Goal: Transaction & Acquisition: Subscribe to service/newsletter

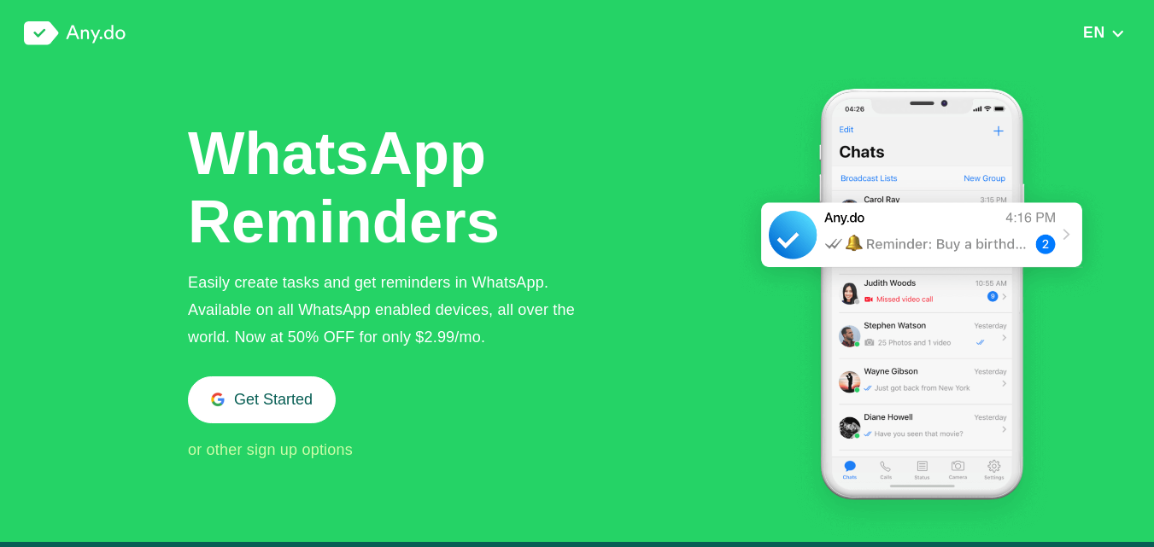
drag, startPoint x: 602, startPoint y: 330, endPoint x: 576, endPoint y: 330, distance: 25.6
click at [576, 330] on div "Easily create tasks and get reminders in WhatsApp. Available on all WhatsApp en…" at bounding box center [395, 310] width 415 height 82
click at [267, 422] on button "Get Started" at bounding box center [262, 400] width 148 height 47
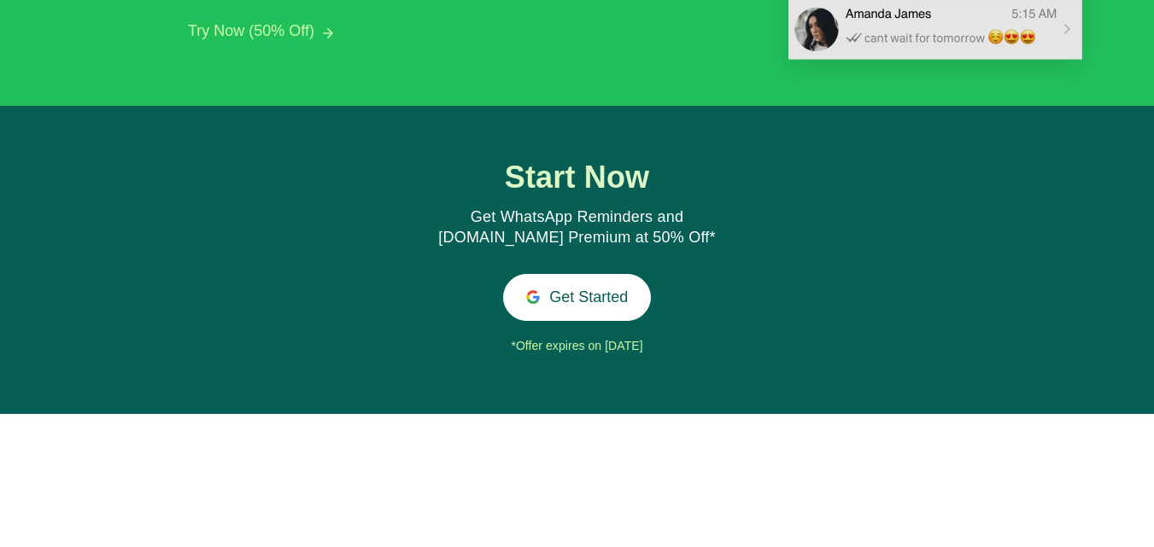
scroll to position [1832, 0]
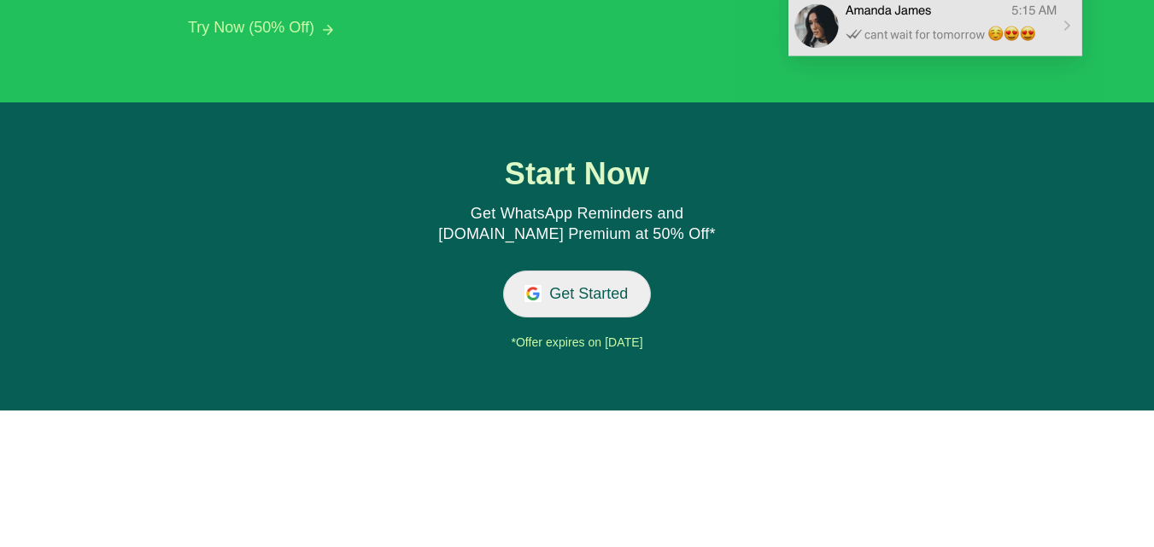
click at [585, 295] on button "Get Started" at bounding box center [577, 294] width 148 height 47
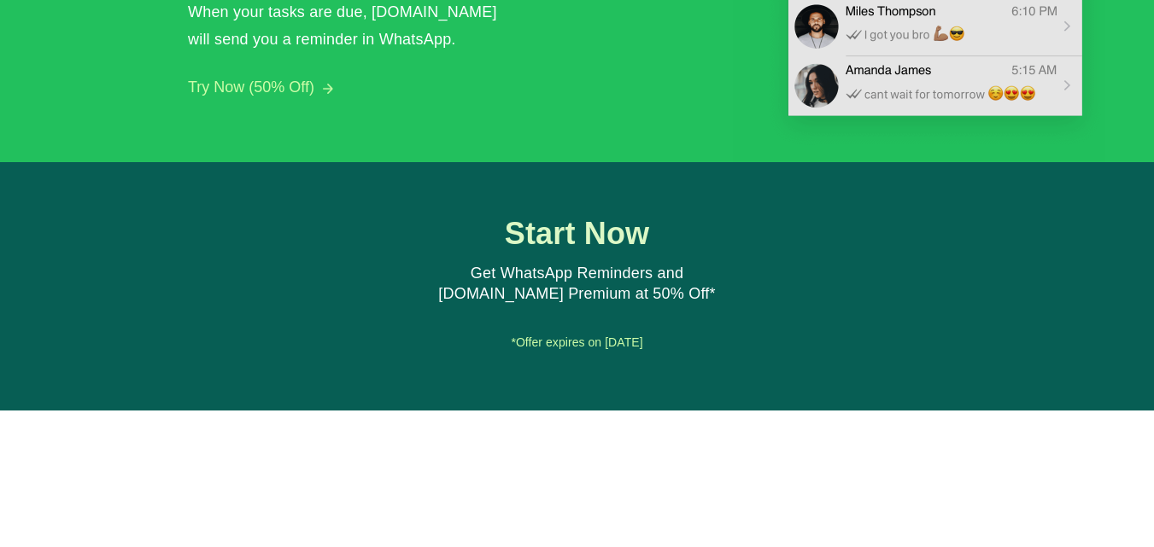
scroll to position [2139, 0]
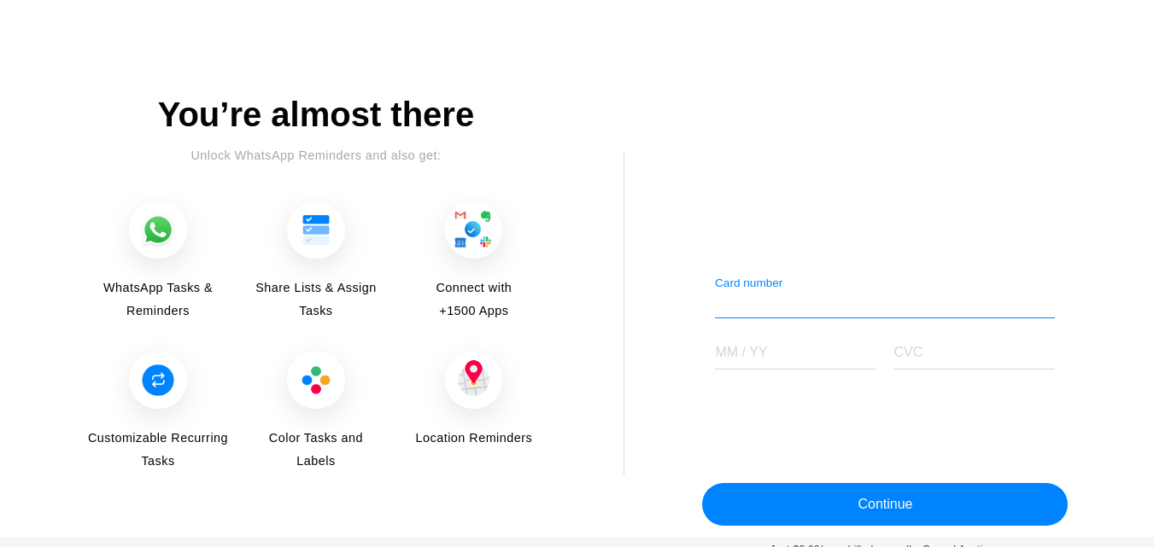
scroll to position [2177, 0]
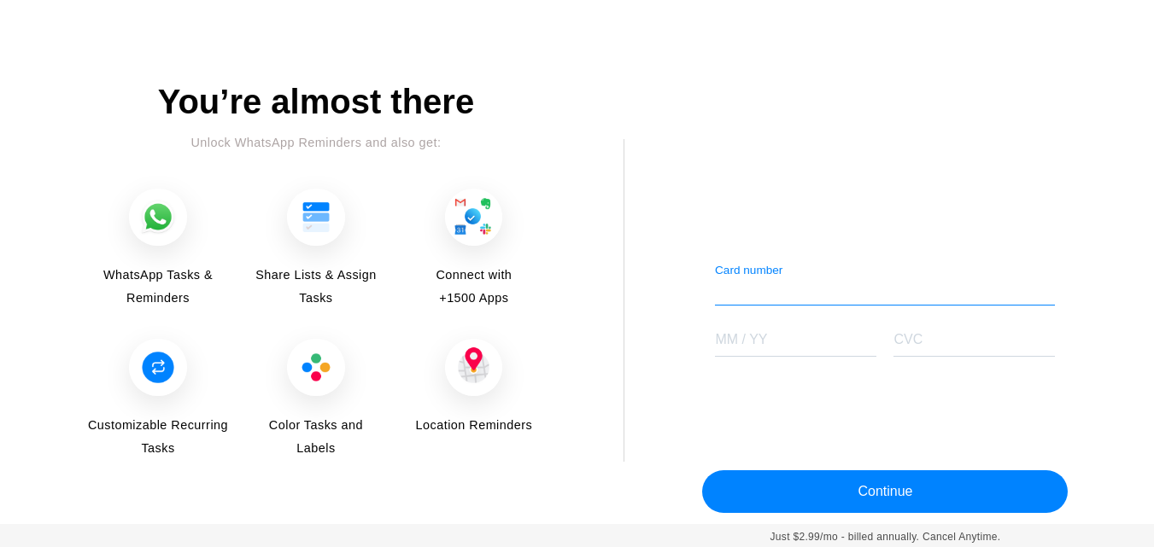
click at [330, 288] on span "Share Lists & Assign Tasks" at bounding box center [315, 287] width 144 height 46
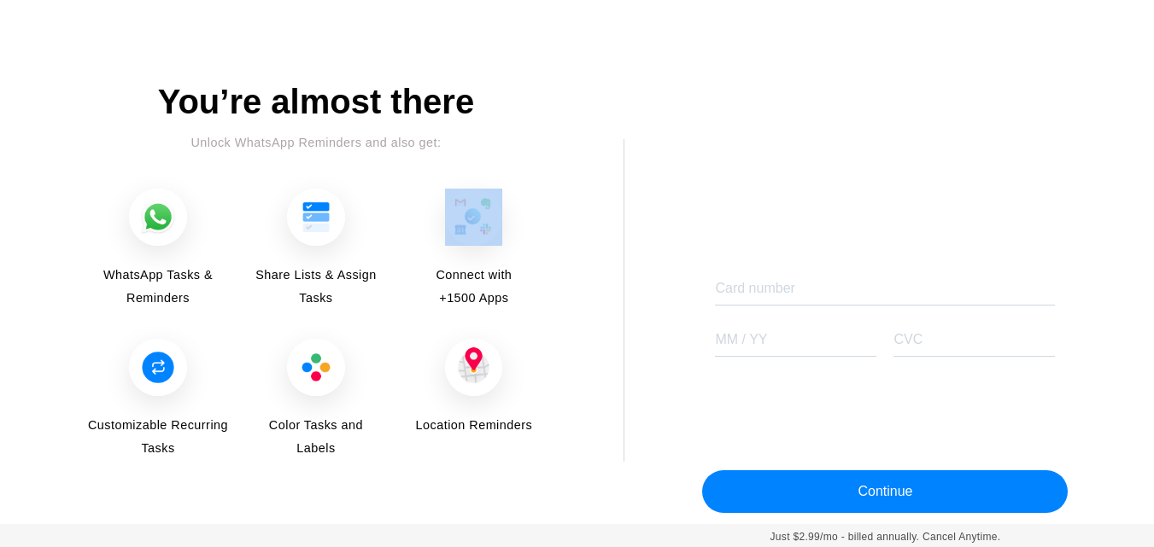
click at [330, 288] on span "Share Lists & Assign Tasks" at bounding box center [315, 287] width 144 height 46
click at [325, 300] on span "Share Lists & Assign Tasks" at bounding box center [315, 287] width 144 height 46
click at [345, 308] on span "Share Lists & Assign Tasks" at bounding box center [315, 287] width 144 height 46
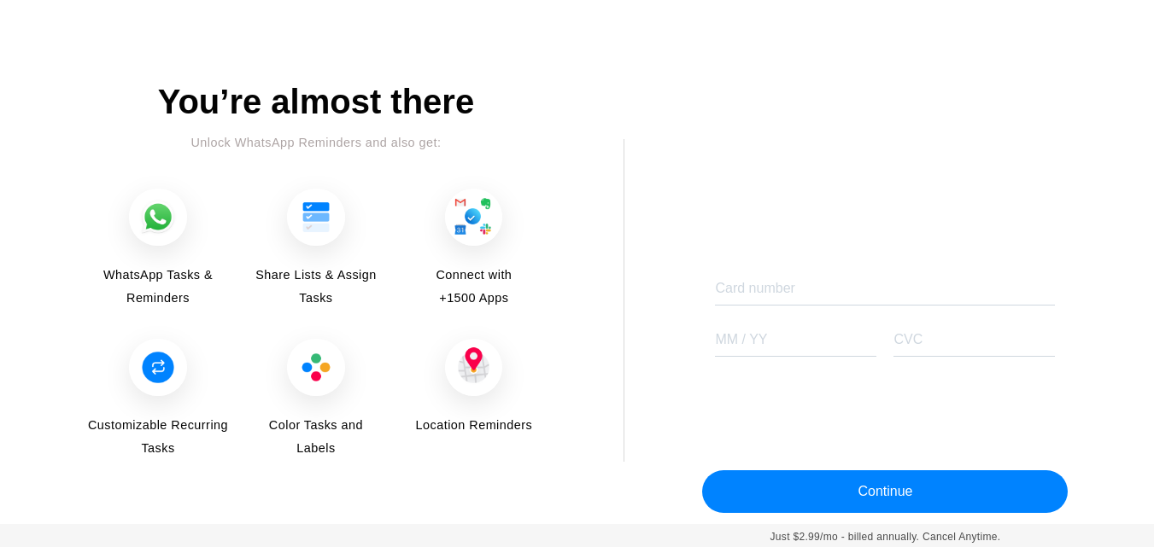
click at [483, 284] on span "Connect with +1500 Apps" at bounding box center [474, 287] width 96 height 46
click at [762, 280] on div "Card number" at bounding box center [885, 284] width 340 height 43
click at [1043, 125] on div "You’re almost there Unlock WhatsApp Reminders and also get: WhatsApp Tasks & Re…" at bounding box center [577, 303] width 982 height 441
click at [1043, 127] on iframe at bounding box center [884, 169] width 365 height 85
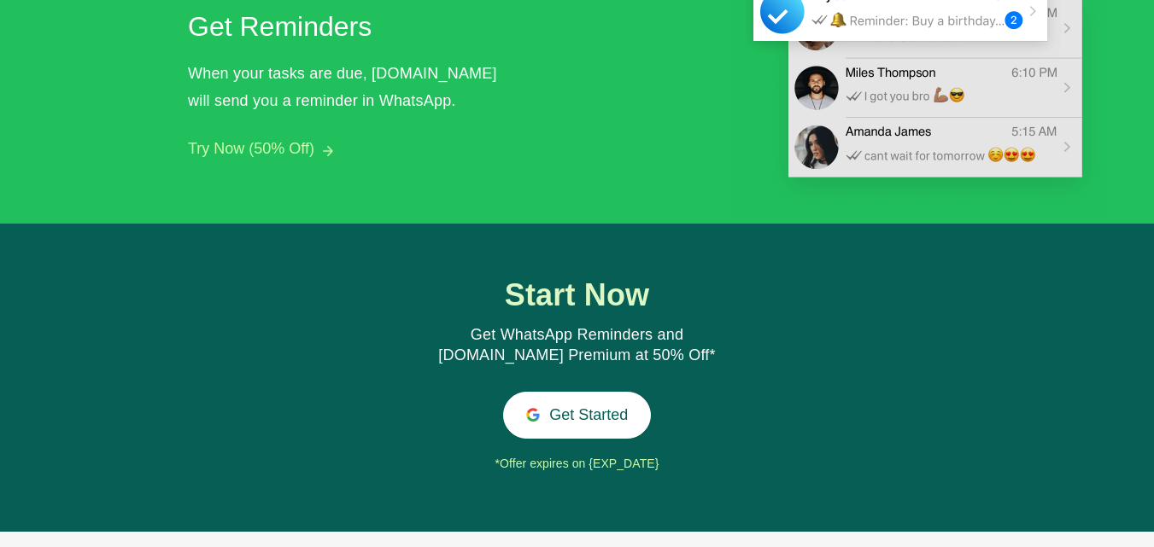
scroll to position [1712, 0]
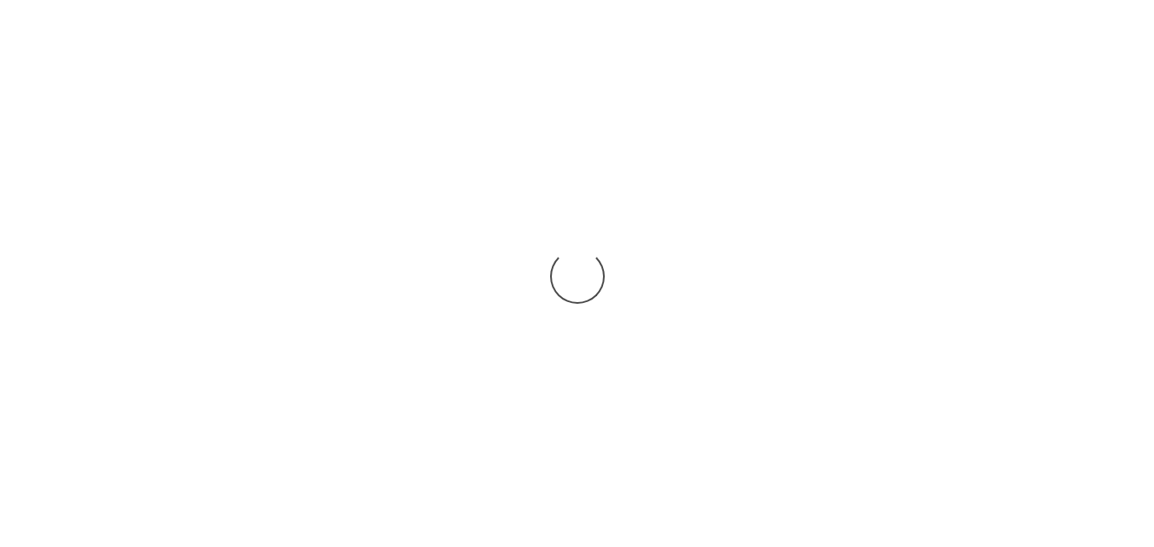
scroll to position [2139, 0]
